Goal: Information Seeking & Learning: Learn about a topic

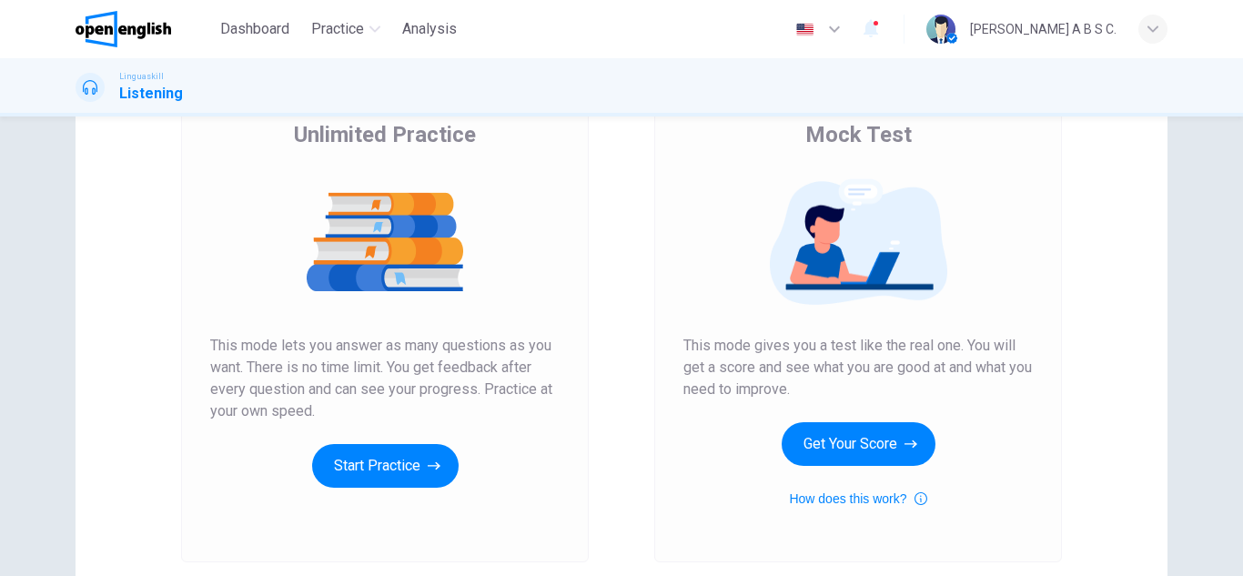
scroll to position [182, 0]
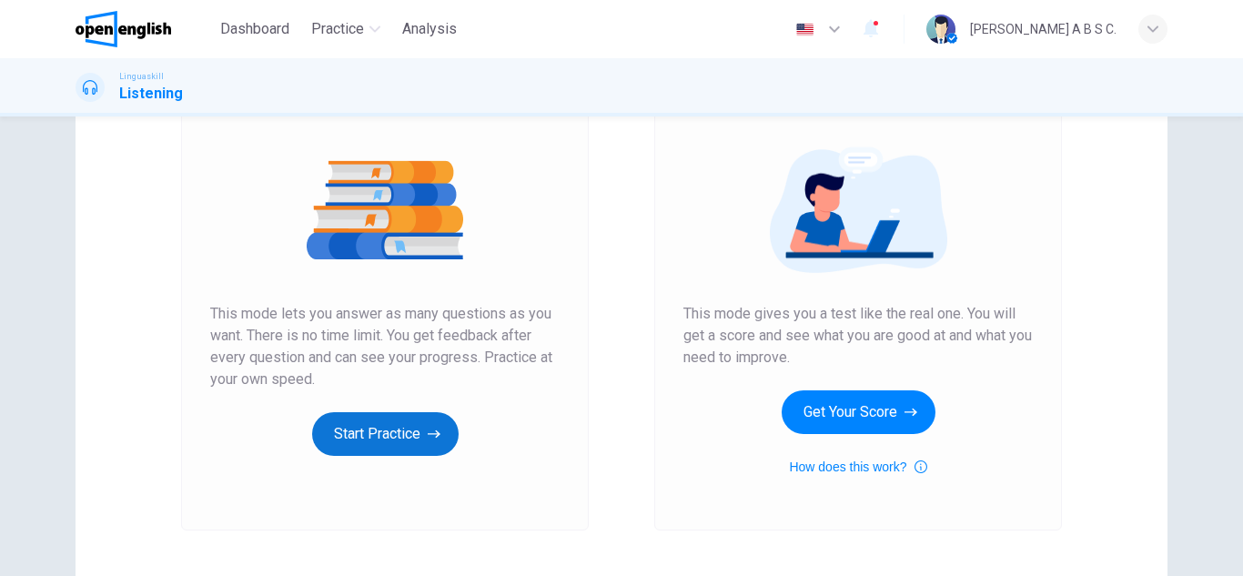
click at [388, 433] on button "Start Practice" at bounding box center [385, 434] width 146 height 44
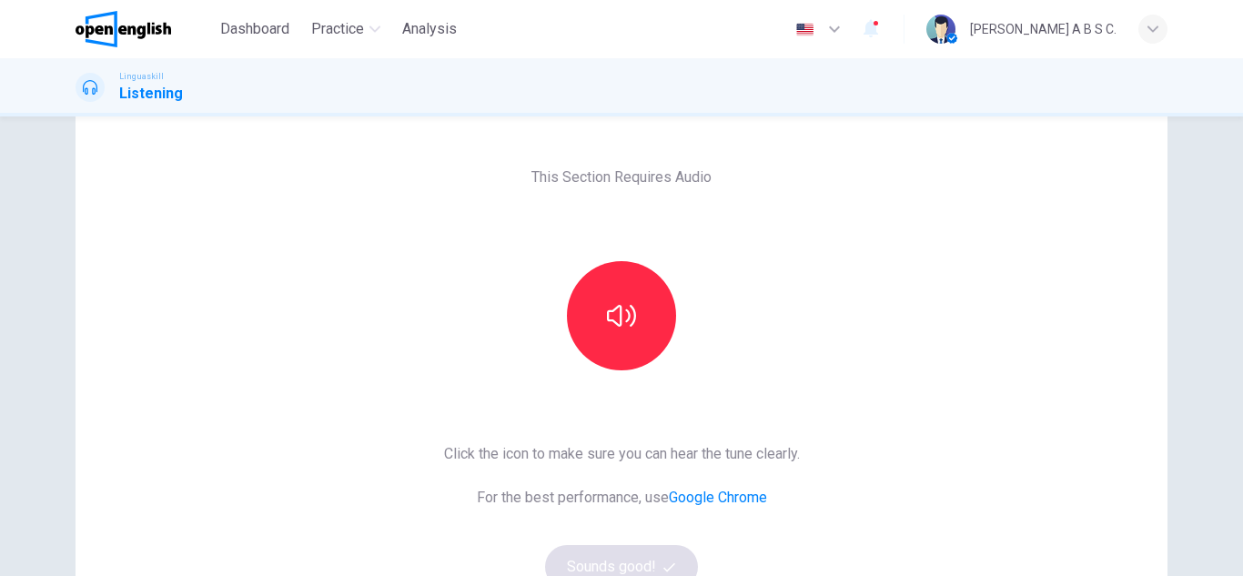
scroll to position [91, 0]
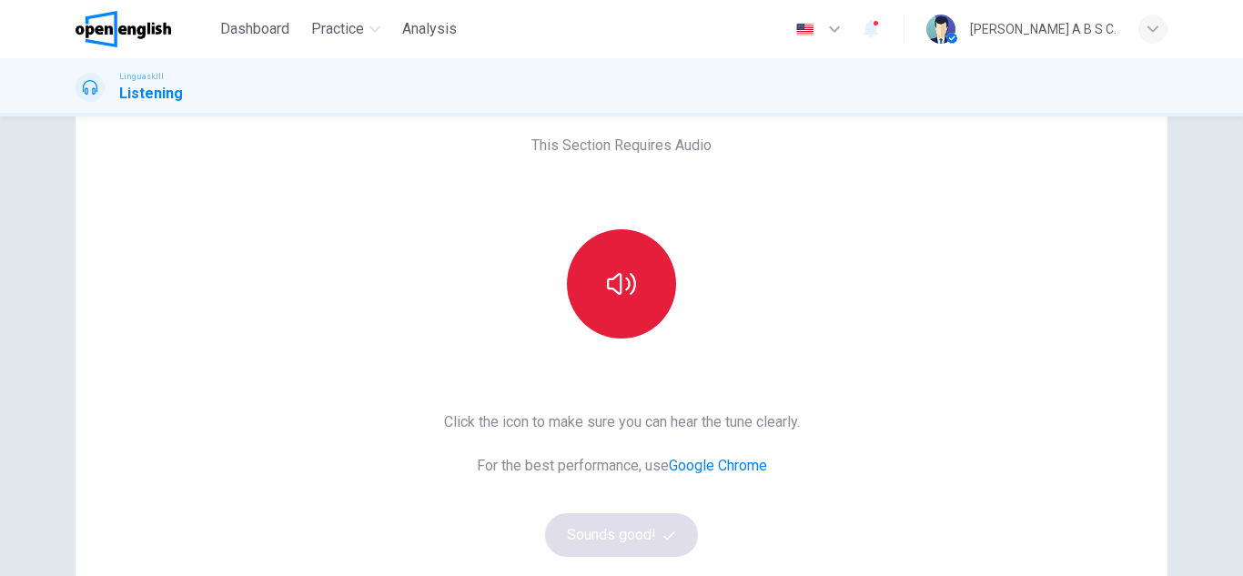
click at [628, 295] on icon "button" at bounding box center [621, 283] width 29 height 29
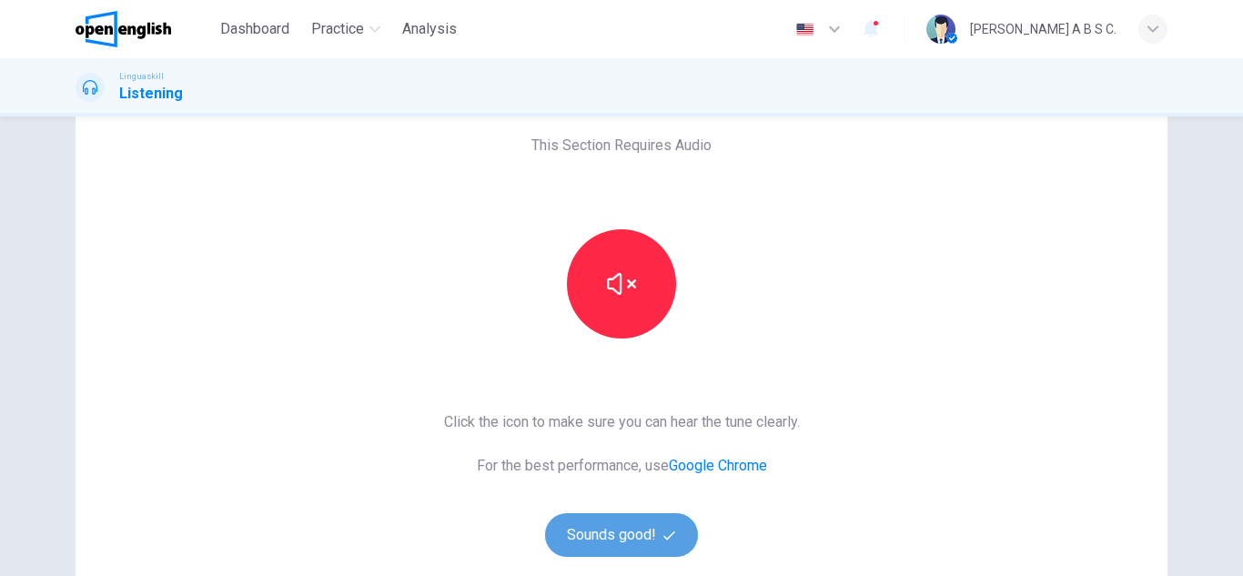
click at [630, 536] on button "Sounds good!" at bounding box center [621, 535] width 153 height 44
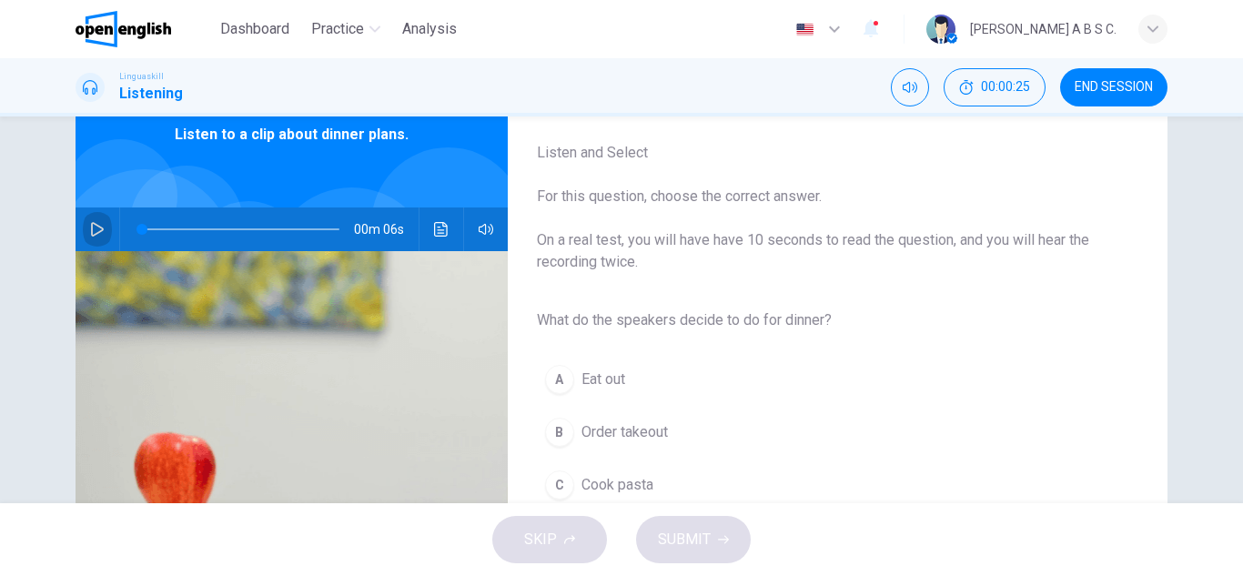
click at [96, 227] on icon "button" at bounding box center [97, 229] width 13 height 15
type input "*"
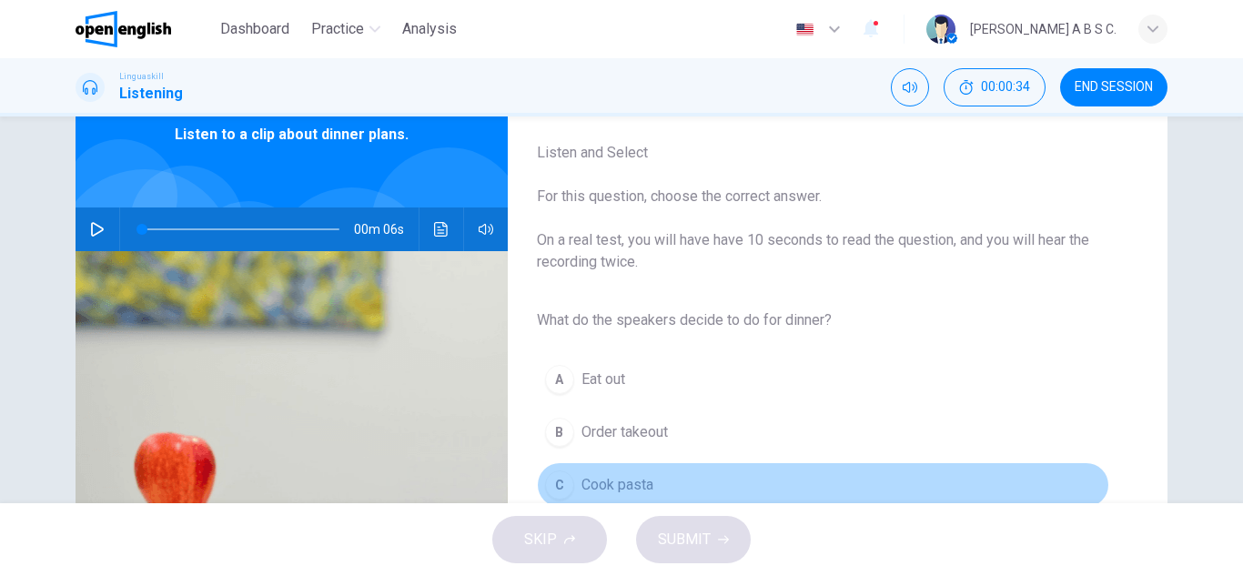
click at [582, 481] on span "Cook pasta" at bounding box center [617, 485] width 72 height 22
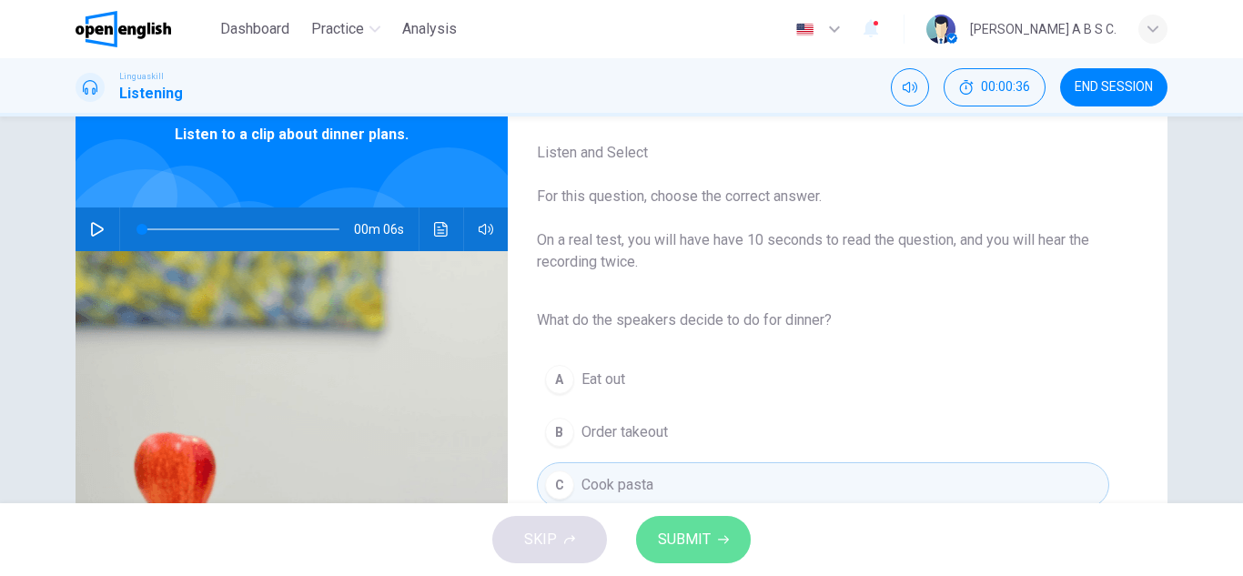
click at [711, 539] on button "SUBMIT" at bounding box center [693, 539] width 115 height 47
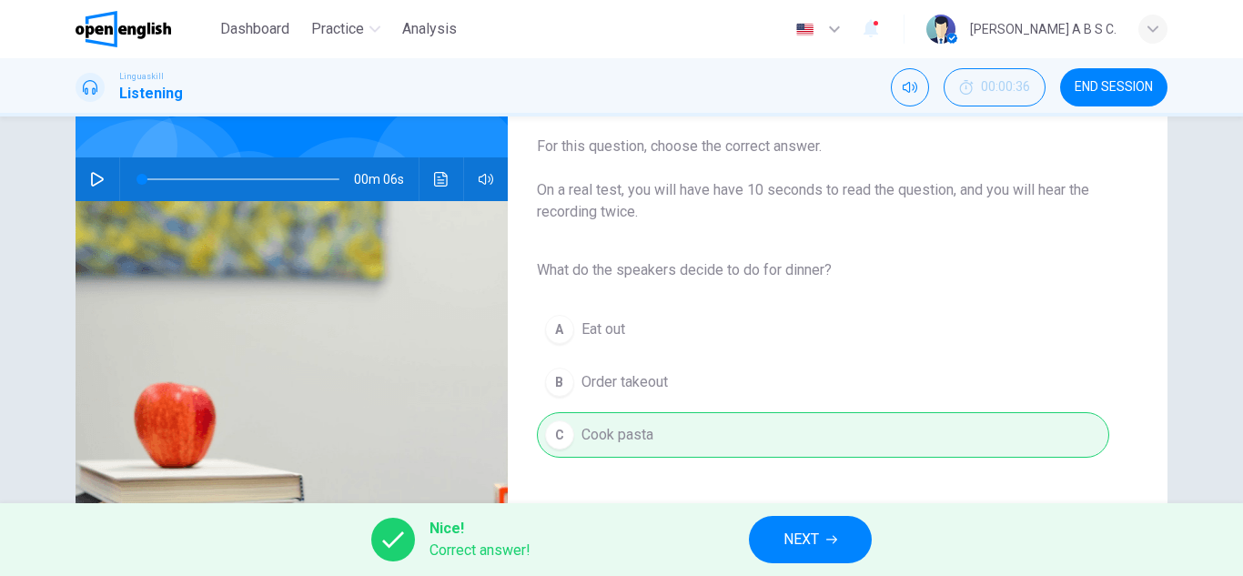
scroll to position [182, 0]
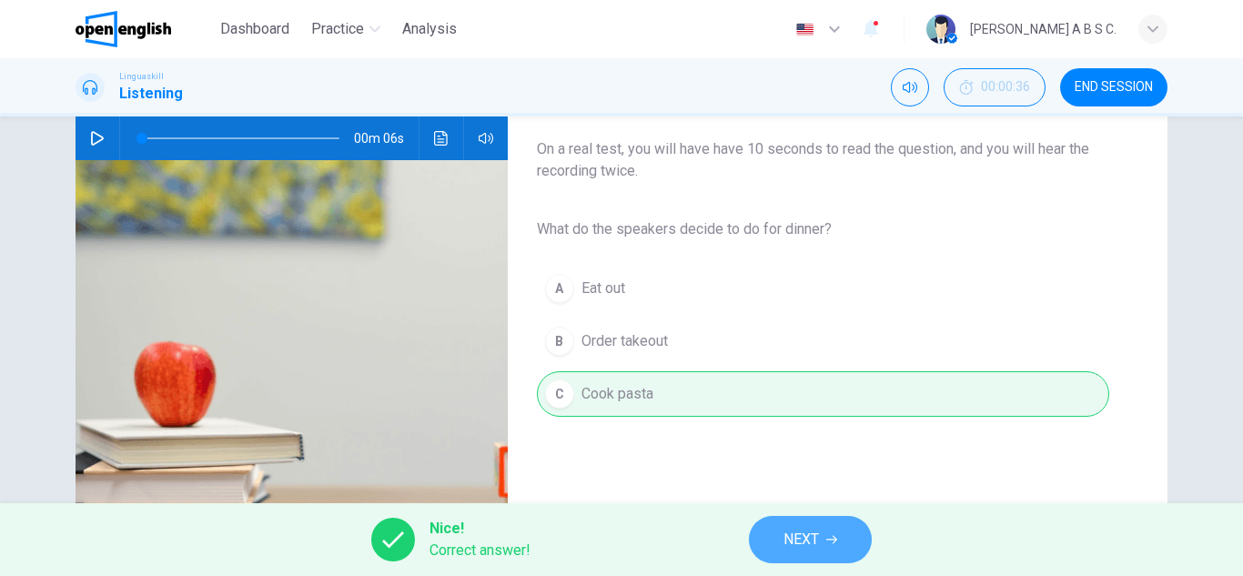
click at [819, 539] on span "NEXT" at bounding box center [800, 539] width 35 height 25
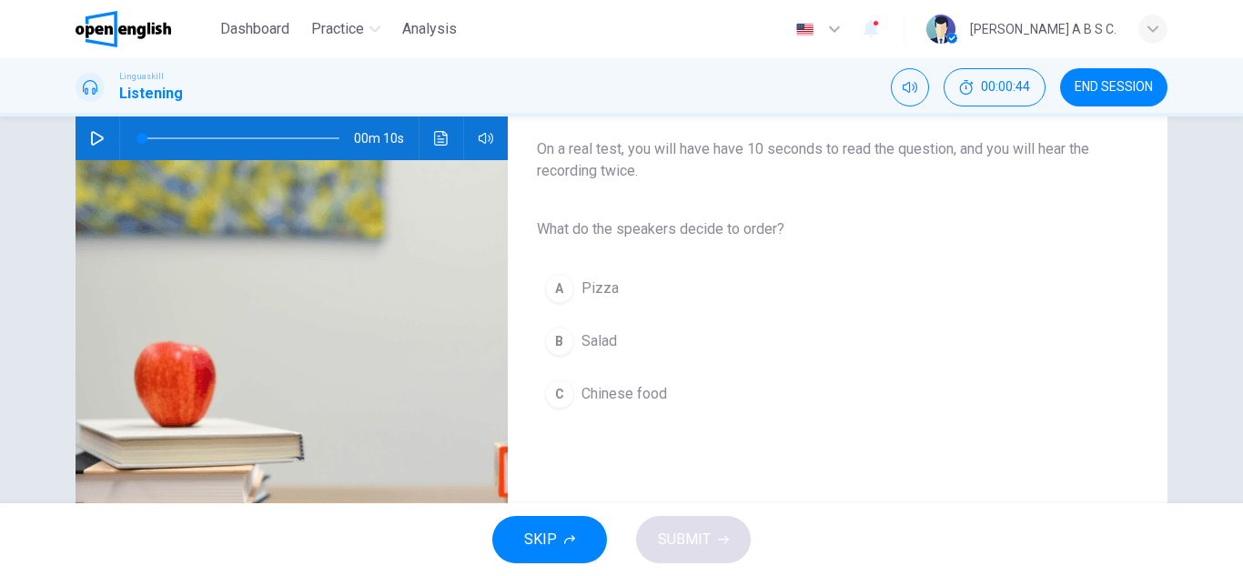
click at [97, 136] on icon "button" at bounding box center [97, 138] width 13 height 15
type input "*"
click at [601, 341] on span "Salad" at bounding box center [598, 341] width 35 height 22
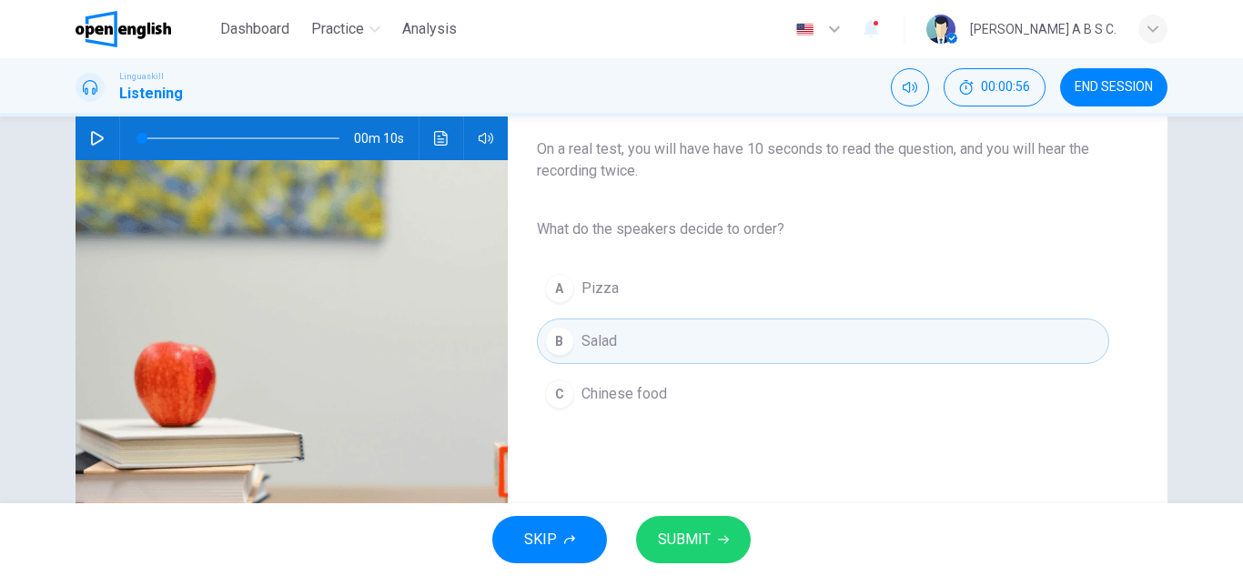
click at [699, 530] on span "SUBMIT" at bounding box center [684, 539] width 53 height 25
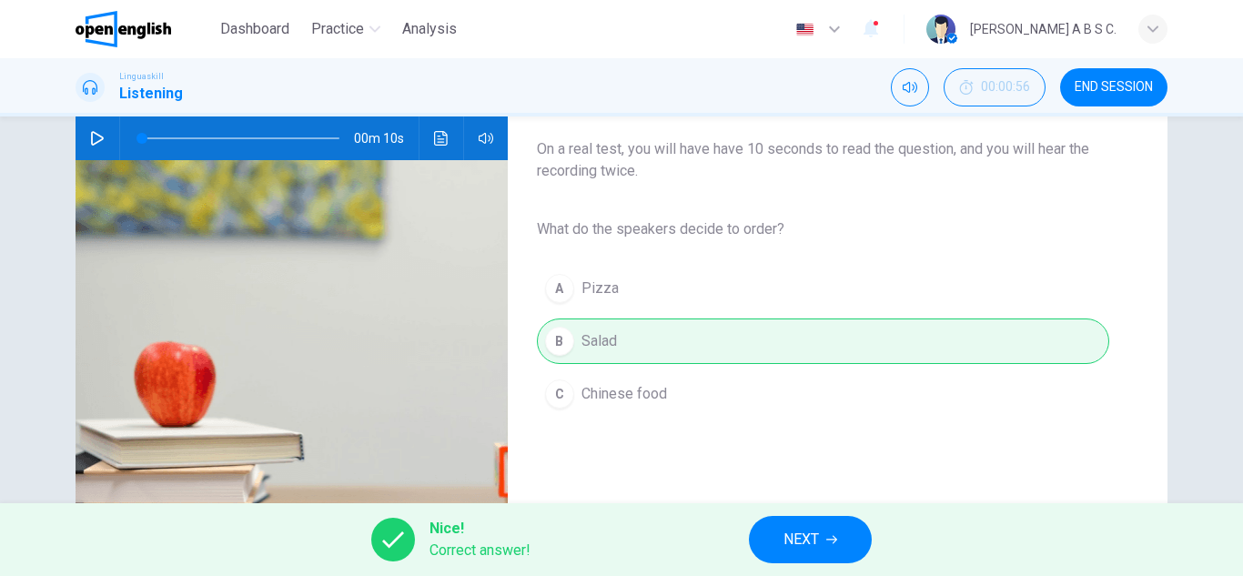
click at [812, 549] on span "NEXT" at bounding box center [800, 539] width 35 height 25
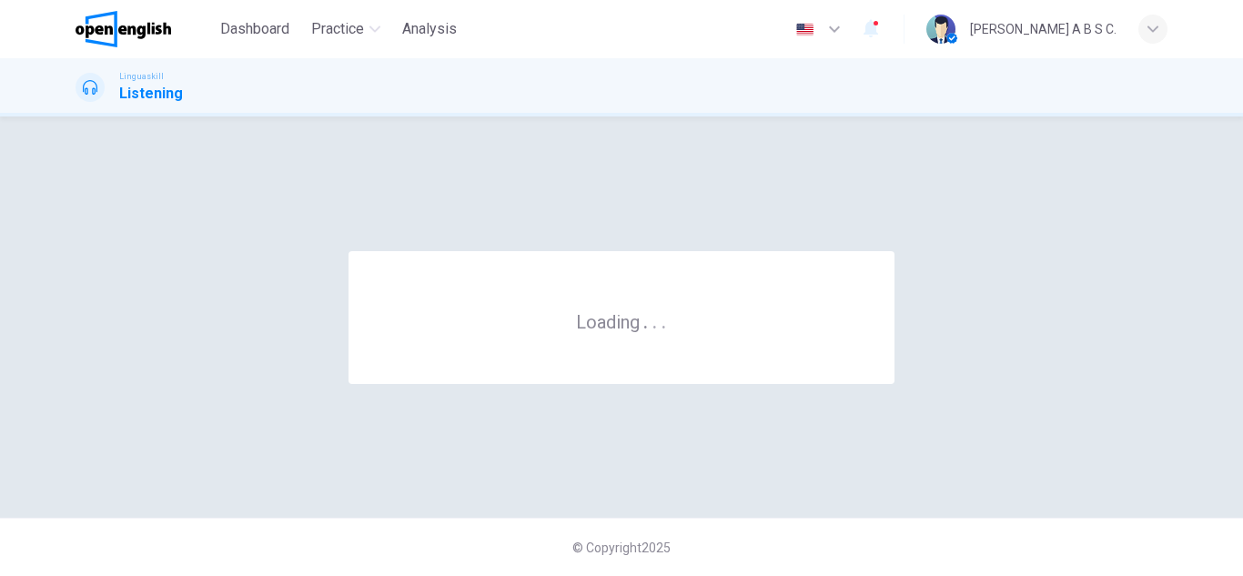
scroll to position [0, 0]
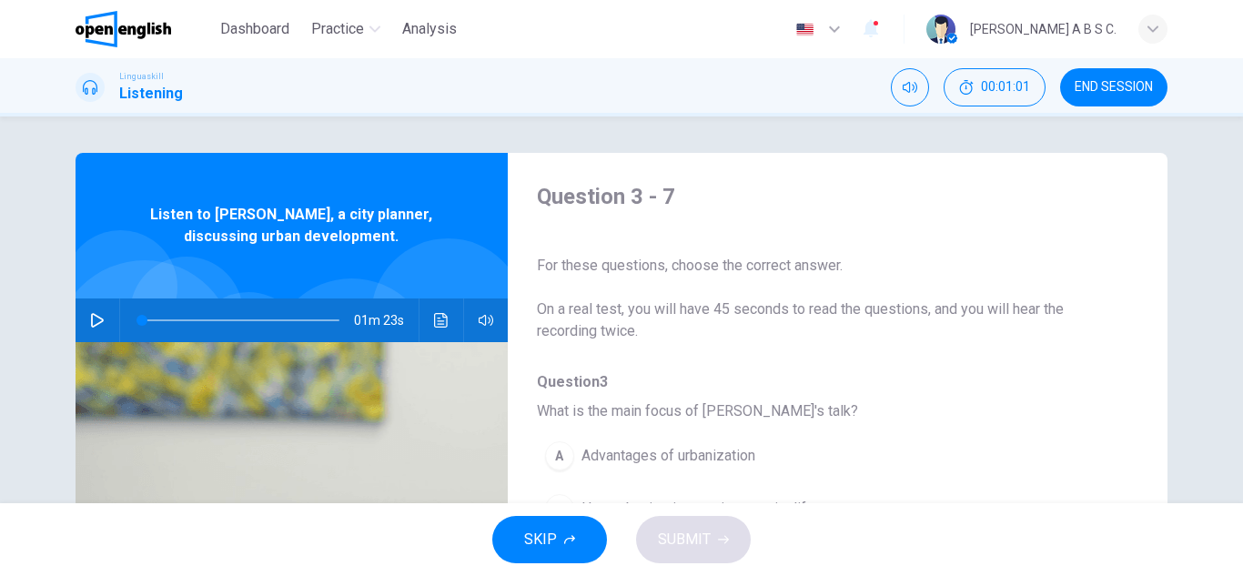
click at [98, 315] on icon "button" at bounding box center [97, 320] width 15 height 15
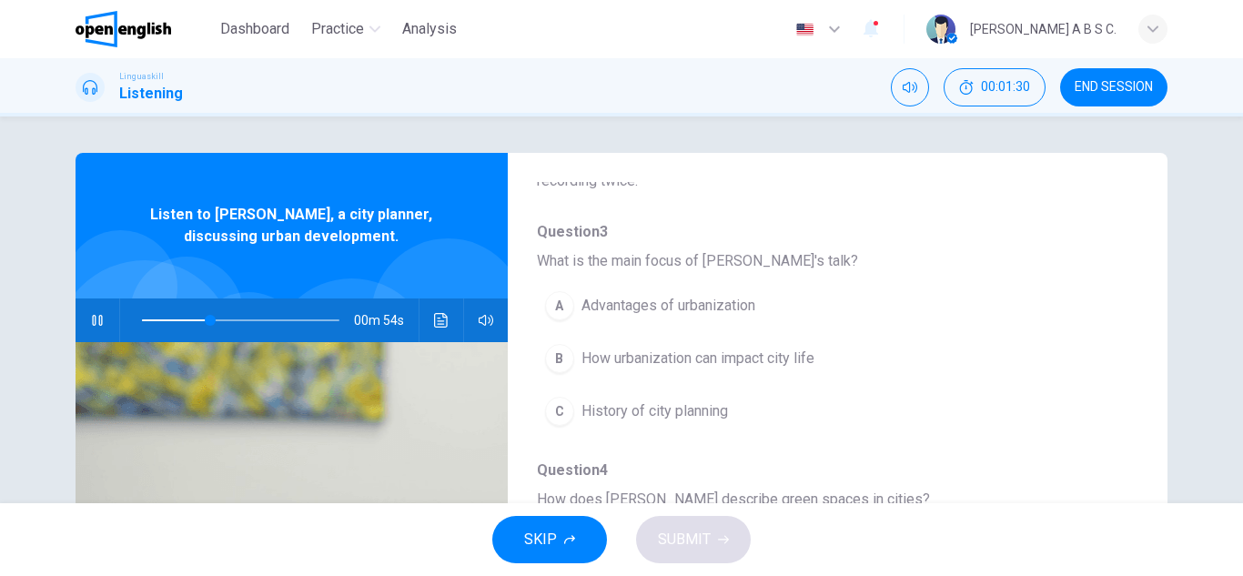
scroll to position [182, 0]
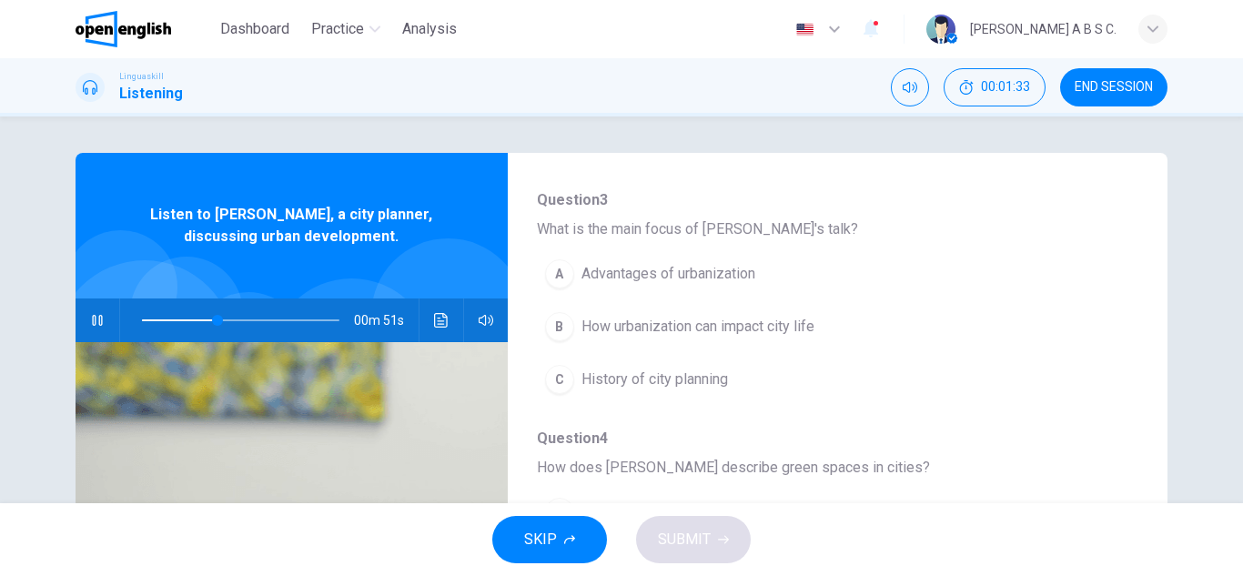
click at [96, 323] on icon "button" at bounding box center [97, 320] width 15 height 15
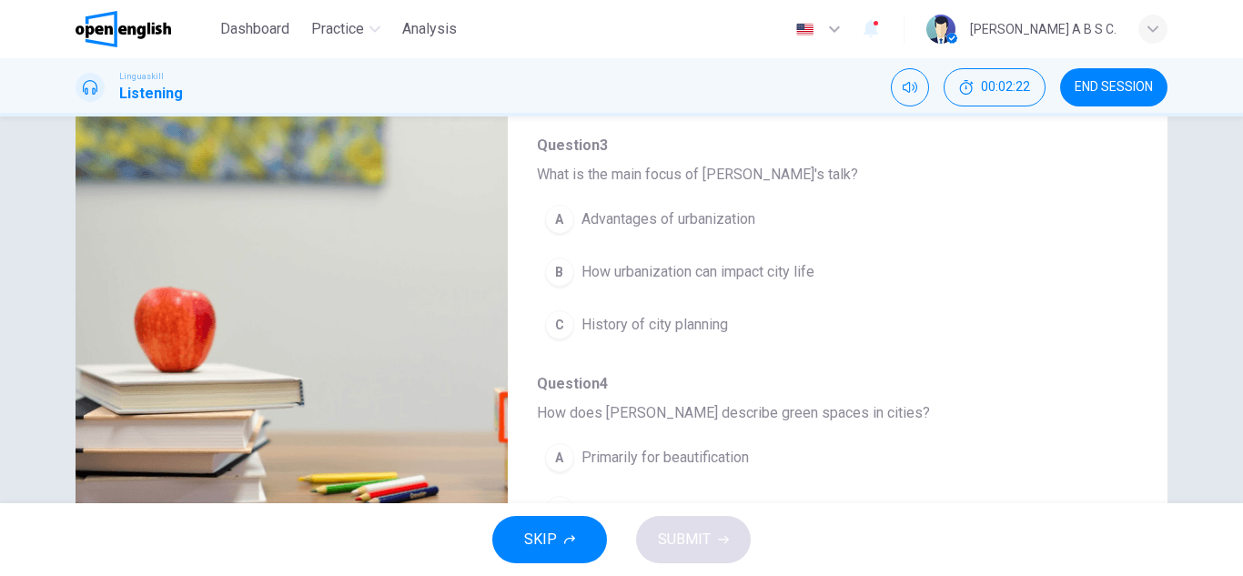
scroll to position [45, 0]
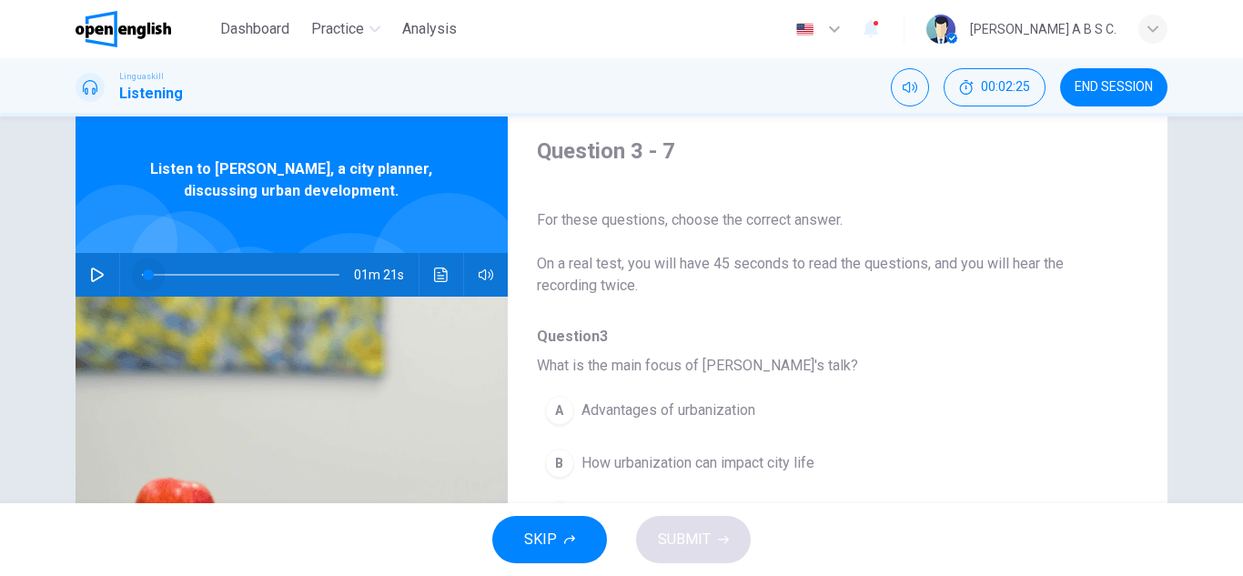
type input "*"
drag, startPoint x: 210, startPoint y: 272, endPoint x: 136, endPoint y: 273, distance: 73.7
click at [136, 273] on span at bounding box center [141, 274] width 11 height 11
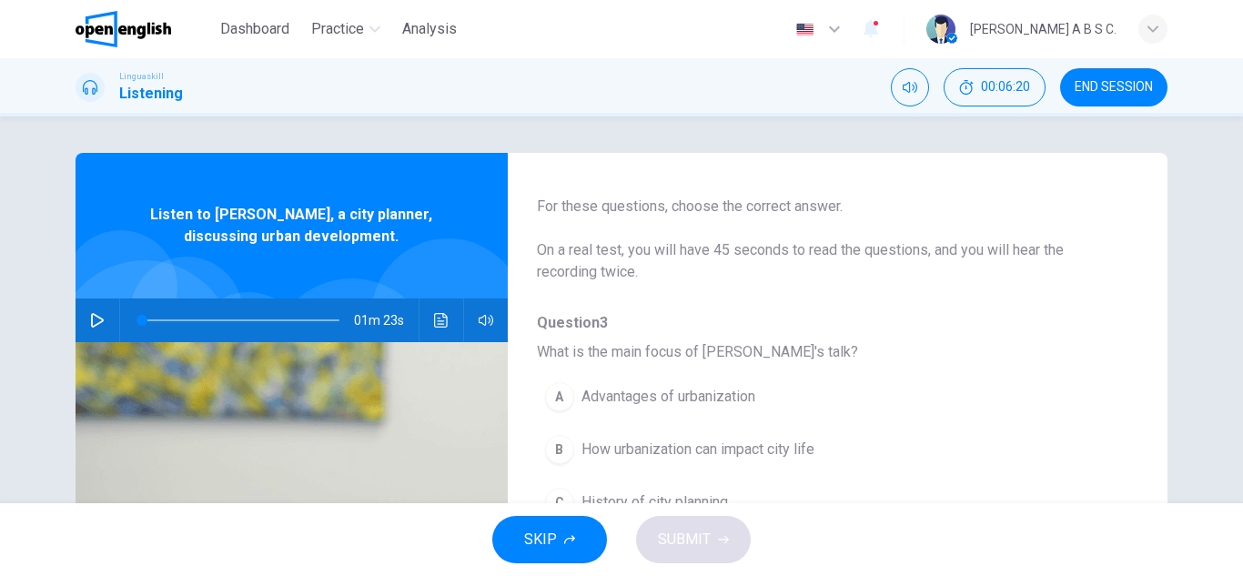
scroll to position [91, 0]
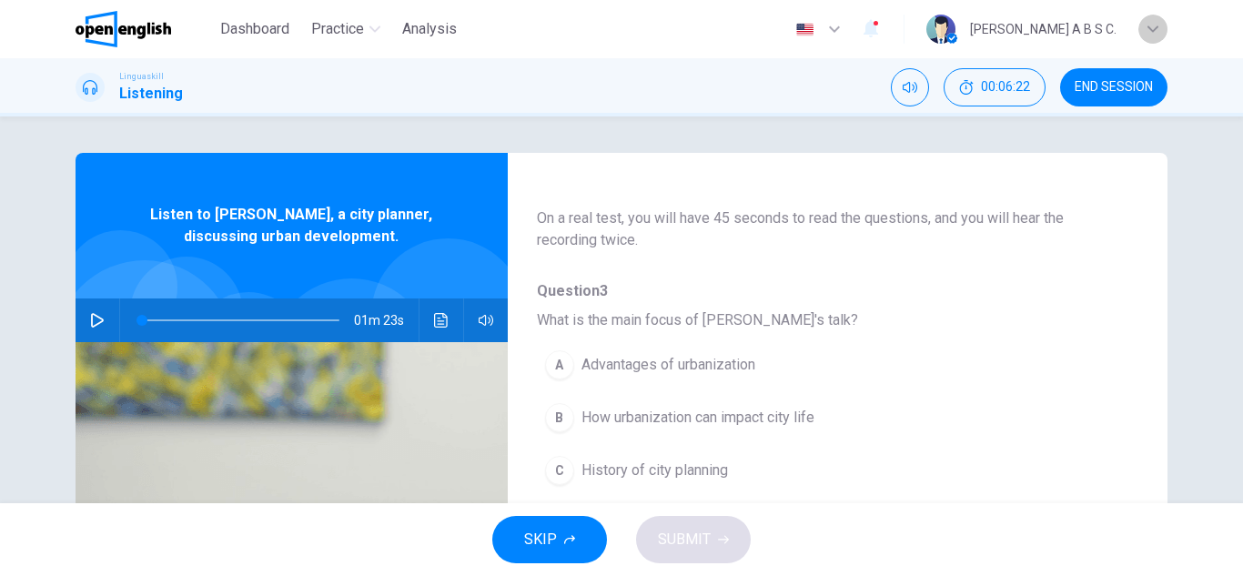
click at [1158, 28] on div "button" at bounding box center [1152, 29] width 29 height 29
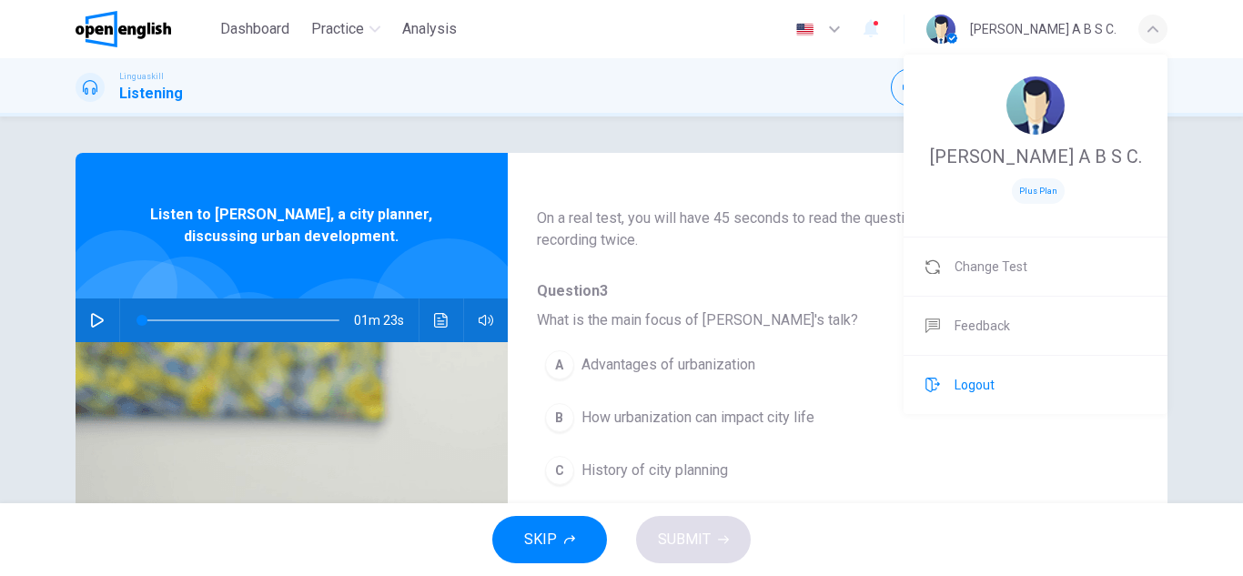
click at [973, 374] on span "Logout" at bounding box center [974, 385] width 40 height 22
